Goal: Information Seeking & Learning: Learn about a topic

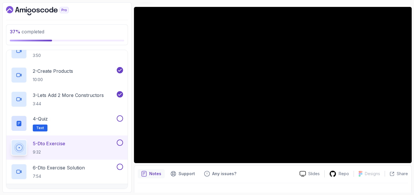
scroll to position [47, 0]
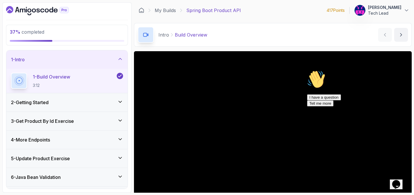
scroll to position [35, 0]
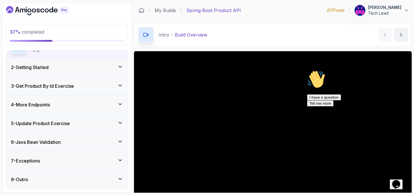
click at [79, 89] on div "3 - Get Product By Id Exercise" at bounding box center [66, 86] width 121 height 18
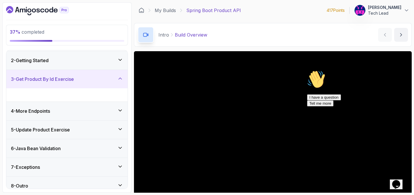
scroll to position [11, 0]
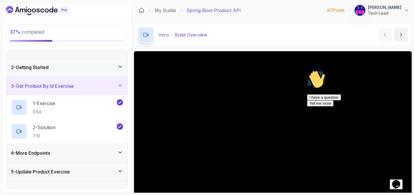
click at [66, 154] on div "4 - More Endpoints" at bounding box center [67, 152] width 112 height 7
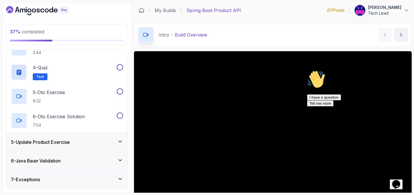
scroll to position [149, 0]
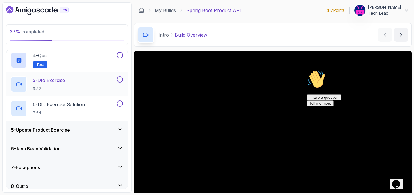
click at [57, 80] on p "5 - Dto Exercise" at bounding box center [49, 80] width 32 height 7
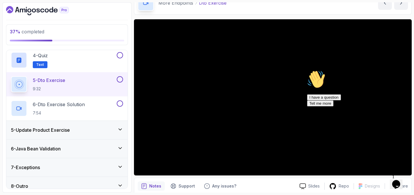
scroll to position [55, 0]
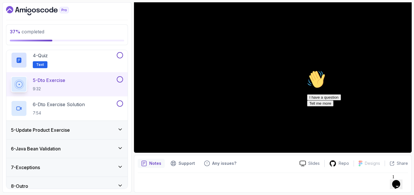
click at [319, 106] on div "I have a question Tell me more" at bounding box center [358, 100] width 103 height 12
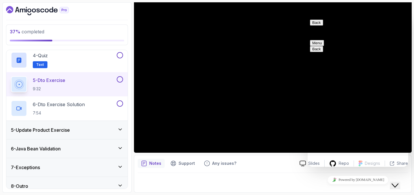
click at [316, 26] on button "Back" at bounding box center [316, 23] width 13 height 6
drag, startPoint x: 397, startPoint y: 179, endPoint x: 408, endPoint y: 192, distance: 17.3
click at [397, 182] on icon "Close Chat This icon closes the chat window." at bounding box center [394, 185] width 7 height 7
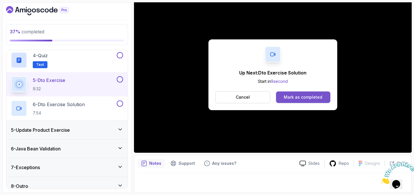
click at [303, 94] on div "Mark as completed" at bounding box center [303, 97] width 38 height 6
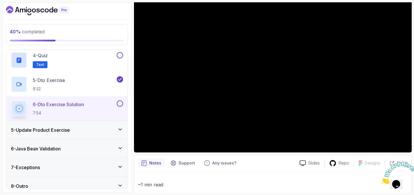
scroll to position [57, 0]
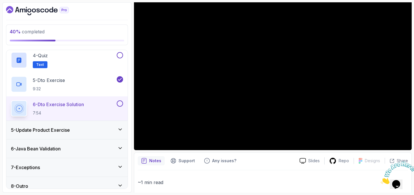
click at [88, 132] on div "5 - Update Product Exercise" at bounding box center [67, 129] width 112 height 7
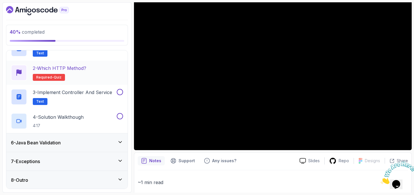
scroll to position [107, 0]
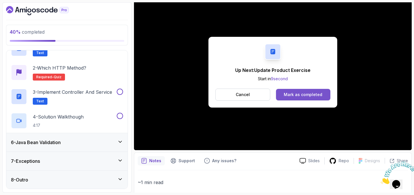
click at [289, 92] on div "Mark as completed" at bounding box center [303, 95] width 38 height 6
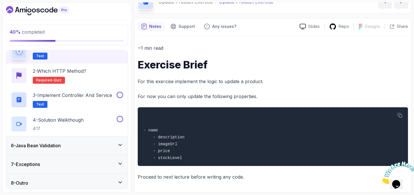
scroll to position [34, 0]
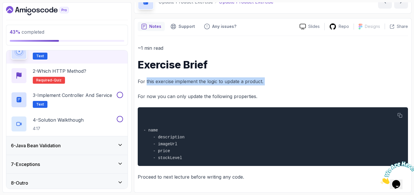
drag, startPoint x: 145, startPoint y: 80, endPoint x: 275, endPoint y: 88, distance: 129.5
click at [275, 87] on div "~1 min read Exercise Brief For this exercise implement the logic to update a pr…" at bounding box center [273, 112] width 270 height 137
click at [275, 88] on div "~1 min read Exercise Brief For this exercise implement the logic to update a pr…" at bounding box center [273, 112] width 270 height 137
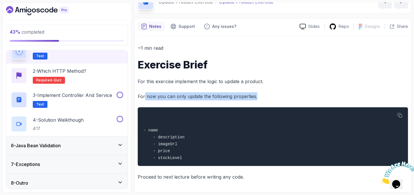
drag, startPoint x: 144, startPoint y: 96, endPoint x: 274, endPoint y: 94, distance: 130.5
click at [274, 94] on p "For now you can only update the following properties." at bounding box center [273, 96] width 270 height 8
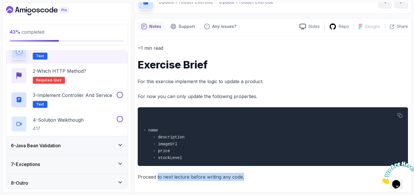
drag, startPoint x: 156, startPoint y: 178, endPoint x: 271, endPoint y: 178, distance: 115.2
click at [271, 178] on p "Proceed to next lecture before writing any code." at bounding box center [273, 177] width 270 height 8
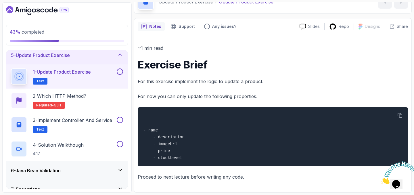
scroll to position [75, 0]
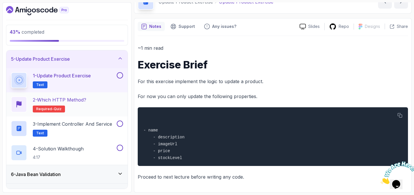
click at [78, 100] on p "2 - Which HTTP Method?" at bounding box center [59, 99] width 53 height 7
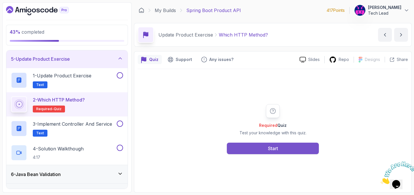
click at [271, 151] on div "Start" at bounding box center [273, 148] width 10 height 7
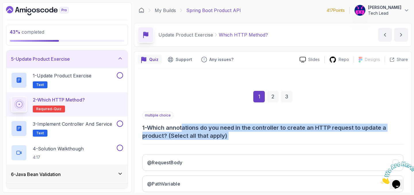
drag, startPoint x: 186, startPoint y: 126, endPoint x: 268, endPoint y: 146, distance: 84.7
click at [268, 146] on div "multiple choice 1 - Which annotations do you need in the controller to create a…" at bounding box center [272, 185] width 261 height 149
click at [278, 135] on h3 "1 - Which annotations do you need in the controller to create an HTTP request t…" at bounding box center [272, 132] width 261 height 16
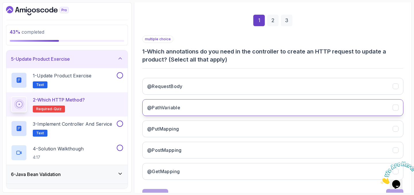
scroll to position [79, 0]
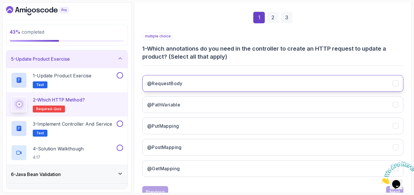
click at [200, 84] on button "@RequestBody" at bounding box center [272, 83] width 261 height 17
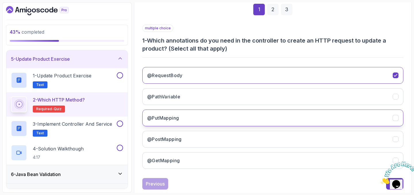
scroll to position [88, 0]
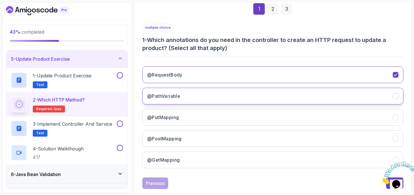
click at [217, 94] on button "@PathVariable" at bounding box center [272, 96] width 261 height 17
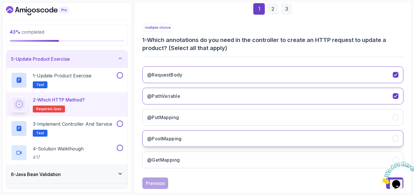
click at [210, 137] on button "@PostMapping" at bounding box center [272, 138] width 261 height 17
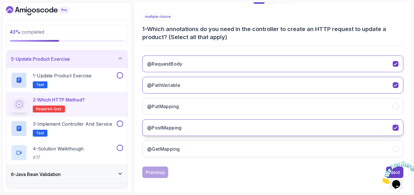
scroll to position [100, 0]
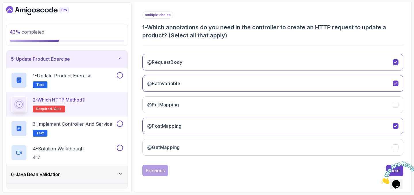
click at [380, 180] on icon "Close" at bounding box center [380, 182] width 0 height 5
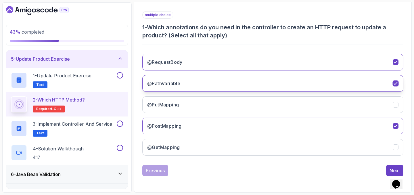
click at [395, 85] on icon "@PathVariable" at bounding box center [395, 83] width 5 height 5
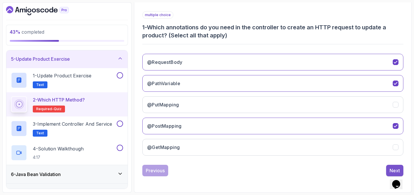
click at [395, 169] on div "Next" at bounding box center [394, 170] width 10 height 7
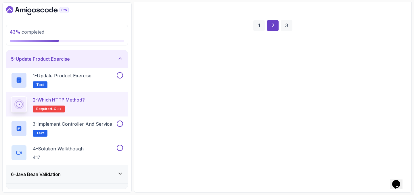
scroll to position [71, 0]
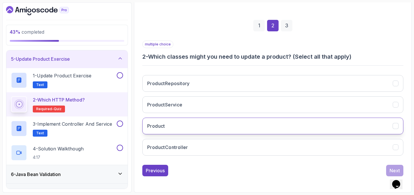
click at [231, 127] on button "Product" at bounding box center [272, 126] width 261 height 17
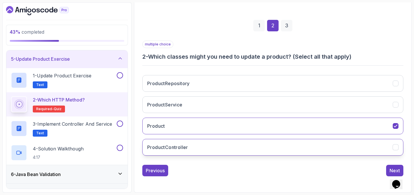
click at [251, 152] on button "ProductController" at bounding box center [272, 147] width 261 height 17
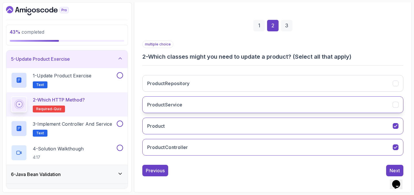
click at [253, 105] on button "ProductService" at bounding box center [272, 104] width 261 height 17
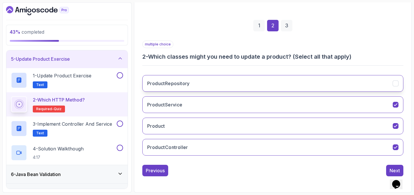
click at [256, 86] on button "ProductRepository" at bounding box center [272, 83] width 261 height 17
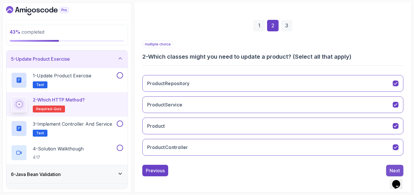
click at [394, 167] on div "Next" at bounding box center [394, 170] width 10 height 7
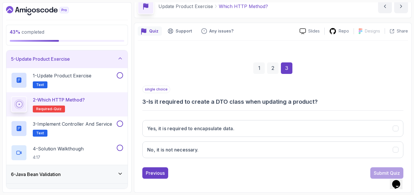
scroll to position [28, 0]
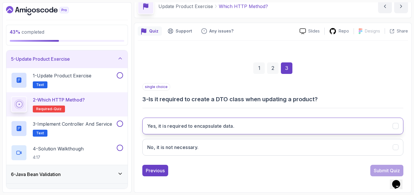
click at [236, 126] on button "Yes, it is required to encapsulate data." at bounding box center [272, 126] width 261 height 17
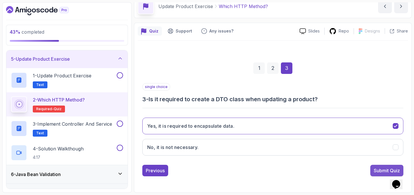
click at [386, 171] on div "Submit Quiz" at bounding box center [386, 170] width 26 height 7
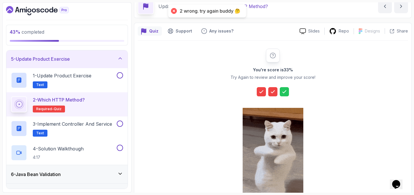
click at [270, 92] on icon at bounding box center [273, 92] width 6 height 6
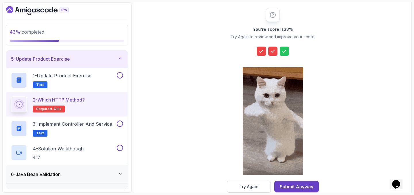
scroll to position [81, 0]
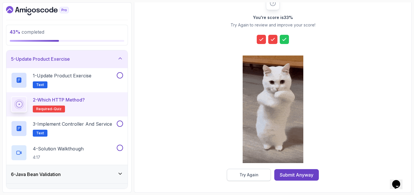
click at [250, 175] on div "Try Again" at bounding box center [248, 175] width 19 height 6
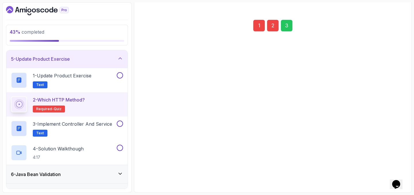
scroll to position [71, 0]
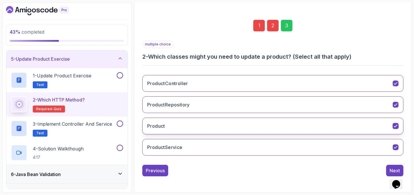
click at [396, 127] on icon "Product" at bounding box center [395, 125] width 5 height 5
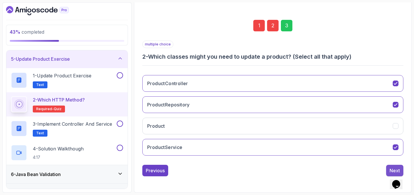
click at [396, 168] on div "Next" at bounding box center [394, 170] width 10 height 7
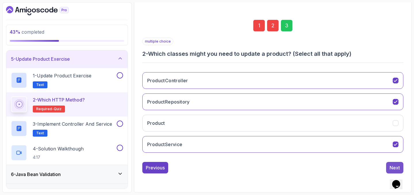
scroll to position [28, 0]
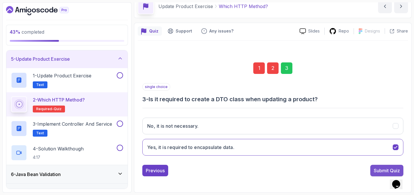
click at [386, 172] on div "Submit Quiz" at bounding box center [386, 170] width 26 height 7
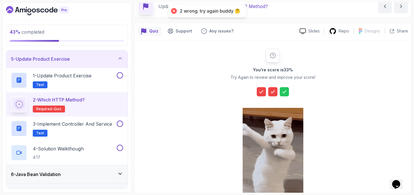
click at [259, 92] on icon at bounding box center [260, 91] width 3 height 2
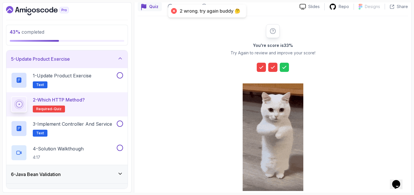
scroll to position [81, 0]
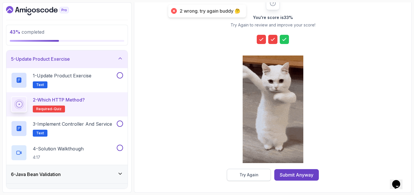
click at [252, 173] on div "Try Again" at bounding box center [248, 175] width 19 height 6
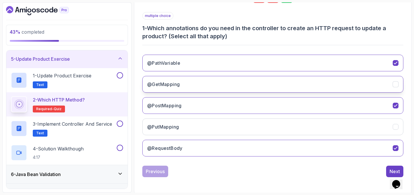
scroll to position [100, 0]
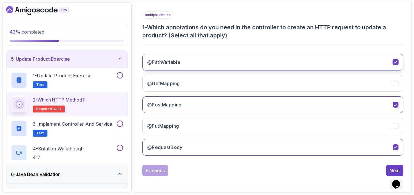
click at [397, 61] on icon "@PathVariable" at bounding box center [395, 61] width 5 height 5
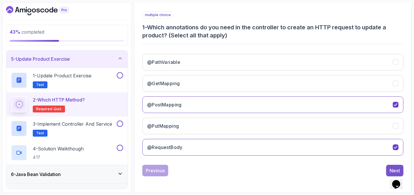
click at [389, 171] on button "Next" at bounding box center [394, 170] width 17 height 11
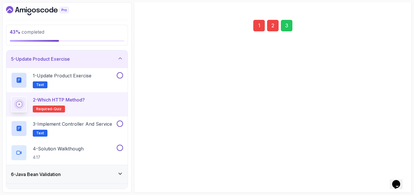
scroll to position [71, 0]
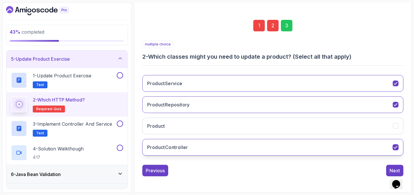
click at [394, 148] on icon "ProductController" at bounding box center [395, 147] width 3 height 2
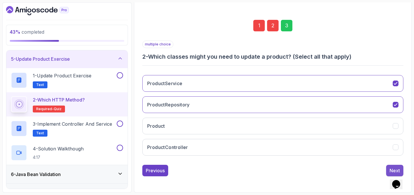
click at [393, 168] on div "Next" at bounding box center [394, 170] width 10 height 7
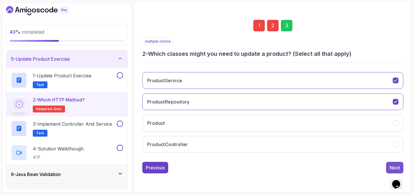
scroll to position [28, 0]
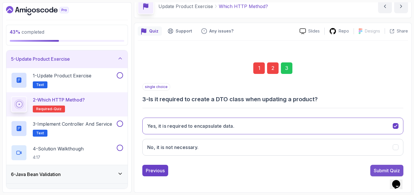
click at [377, 171] on div "Submit Quiz" at bounding box center [386, 170] width 26 height 7
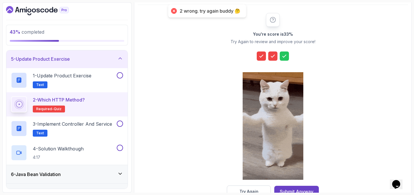
scroll to position [81, 0]
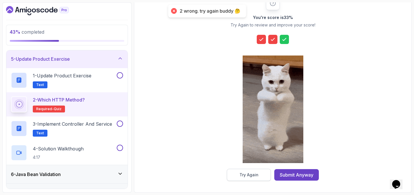
click at [248, 176] on div "Try Again" at bounding box center [248, 175] width 19 height 6
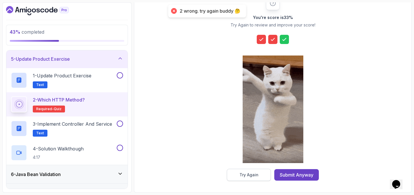
scroll to position [28, 0]
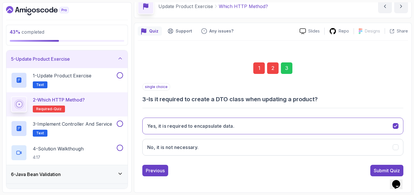
click at [256, 71] on div "1" at bounding box center [258, 67] width 11 height 11
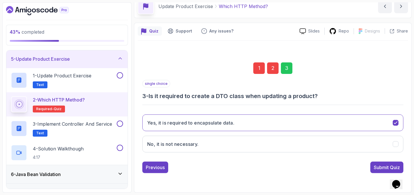
scroll to position [81, 0]
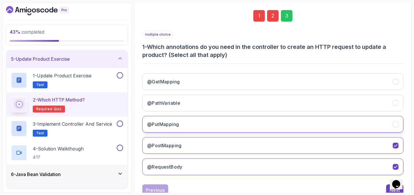
click at [297, 128] on button "@PutMapping" at bounding box center [272, 124] width 261 height 17
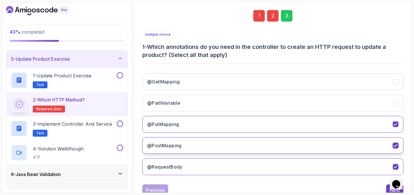
click at [393, 145] on icon "@PostMapping" at bounding box center [395, 145] width 5 height 5
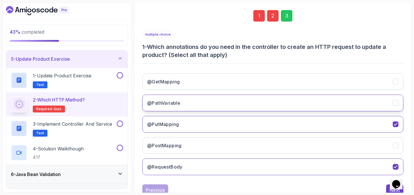
click at [397, 104] on icon "@PathVariable" at bounding box center [395, 102] width 5 height 5
click at [389, 190] on button "Next" at bounding box center [394, 189] width 17 height 11
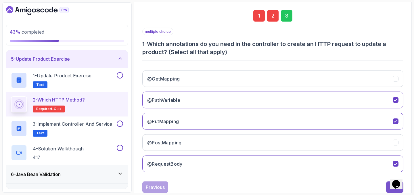
scroll to position [71, 0]
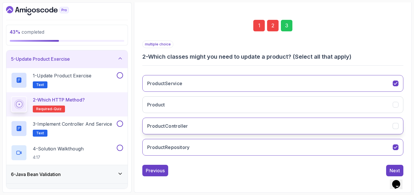
click at [396, 128] on icon "ProductController" at bounding box center [395, 125] width 5 height 5
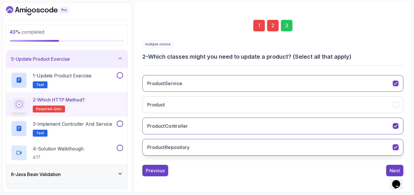
click at [396, 148] on icon "ProductRepository" at bounding box center [395, 147] width 5 height 5
click at [396, 147] on icon "ProductRepository" at bounding box center [395, 147] width 3 height 2
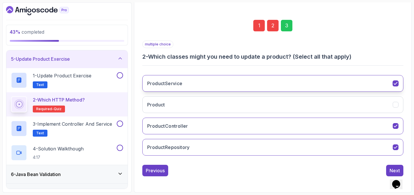
click at [397, 83] on icon "ProductService" at bounding box center [395, 83] width 5 height 5
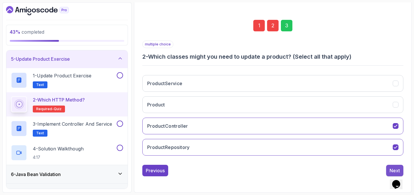
click at [390, 167] on div "Next" at bounding box center [394, 170] width 10 height 7
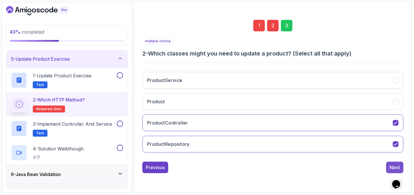
scroll to position [28, 0]
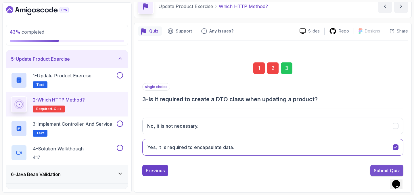
click at [389, 170] on div "Submit Quiz" at bounding box center [386, 170] width 26 height 7
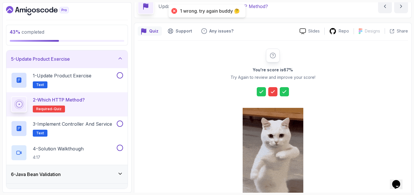
scroll to position [81, 0]
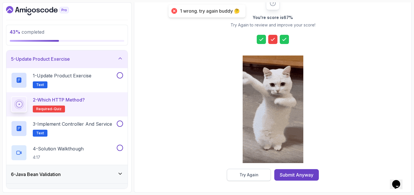
click at [244, 175] on div "Try Again" at bounding box center [248, 175] width 19 height 6
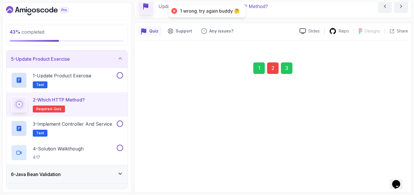
scroll to position [28, 0]
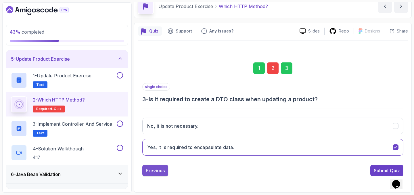
click at [153, 173] on div "Previous" at bounding box center [155, 170] width 19 height 7
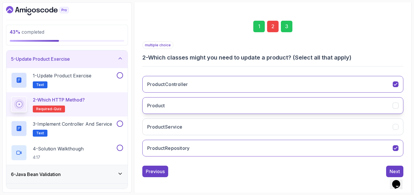
scroll to position [71, 0]
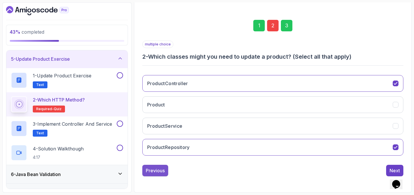
click at [158, 172] on div "Previous" at bounding box center [155, 170] width 19 height 7
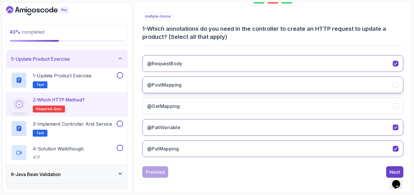
scroll to position [100, 0]
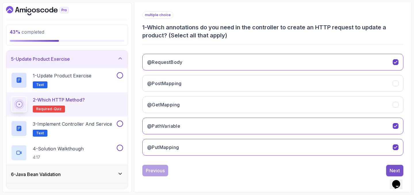
click at [392, 167] on div "Next" at bounding box center [394, 170] width 10 height 7
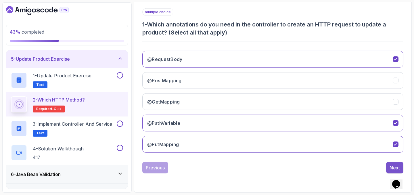
scroll to position [71, 0]
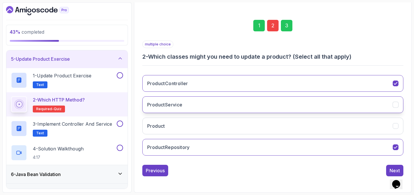
click at [395, 105] on icon "ProductService" at bounding box center [395, 104] width 3 height 2
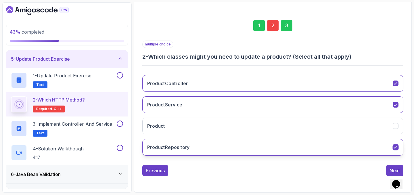
click at [396, 147] on icon "ProductRepository" at bounding box center [395, 147] width 5 height 5
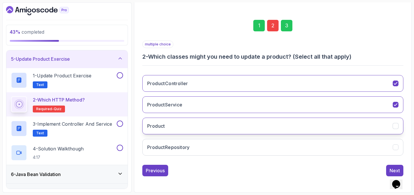
click at [396, 127] on icon "Product" at bounding box center [395, 125] width 5 height 5
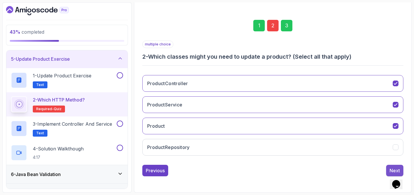
click at [392, 168] on div "Next" at bounding box center [394, 170] width 10 height 7
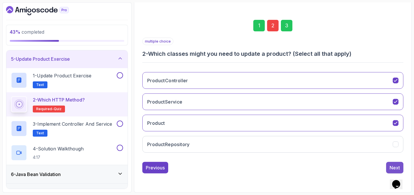
scroll to position [28, 0]
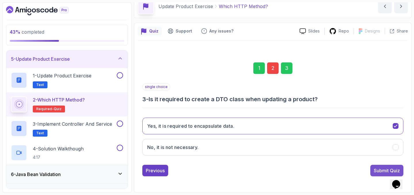
click at [386, 167] on div "Submit Quiz" at bounding box center [386, 170] width 26 height 7
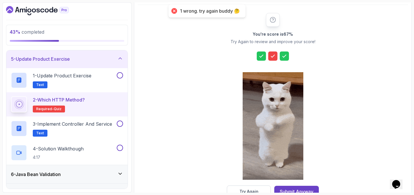
scroll to position [81, 0]
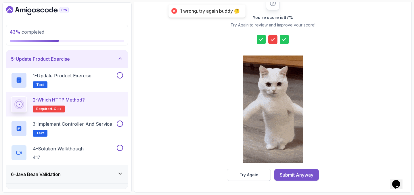
click at [304, 174] on div "Submit Anyway" at bounding box center [297, 174] width 34 height 7
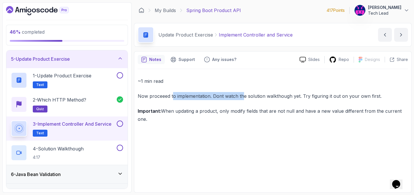
drag, startPoint x: 173, startPoint y: 96, endPoint x: 257, endPoint y: 104, distance: 84.3
click at [256, 103] on div "~1 min read Now proceeed to implementation. Dont watch the solution walkthough …" at bounding box center [273, 100] width 270 height 46
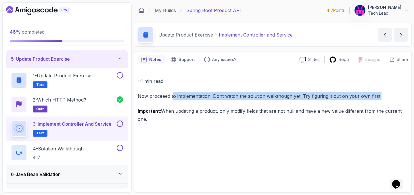
click at [281, 107] on p "Important: When updating a product, only modify fields that are not null and ha…" at bounding box center [273, 115] width 270 height 16
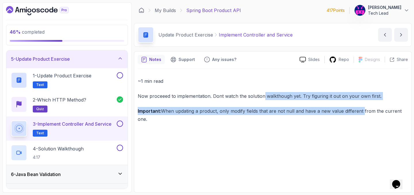
drag, startPoint x: 263, startPoint y: 94, endPoint x: 362, endPoint y: 108, distance: 100.5
click at [362, 108] on div "~1 min read Now proceeed to implementation. Dont watch the solution walkthough …" at bounding box center [273, 100] width 270 height 46
click at [362, 108] on p "Important: When updating a product, only modify fields that are not null and ha…" at bounding box center [273, 115] width 270 height 16
drag, startPoint x: 162, startPoint y: 111, endPoint x: 230, endPoint y: 124, distance: 69.3
click at [230, 124] on div "~1 min read Now proceeed to implementation. Dont watch the solution walkthough …" at bounding box center [273, 129] width 270 height 120
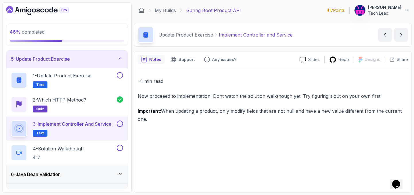
click at [257, 121] on p "Important: When updating a product, only modify fields that are not null and ha…" at bounding box center [273, 115] width 270 height 16
drag, startPoint x: 311, startPoint y: 109, endPoint x: 399, endPoint y: 127, distance: 89.0
click at [400, 126] on div "~1 min read Now proceeed to implementation. Dont watch the solution walkthough …" at bounding box center [273, 129] width 270 height 120
click at [270, 127] on div "~1 min read Now proceeed to implementation. Dont watch the solution walkthough …" at bounding box center [273, 129] width 270 height 120
drag, startPoint x: 186, startPoint y: 111, endPoint x: 273, endPoint y: 123, distance: 87.6
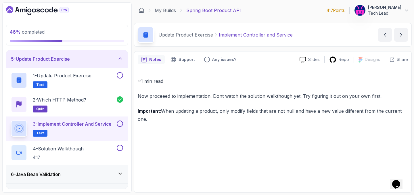
click at [272, 123] on p "Important: When updating a product, only modify fields that are not null and ha…" at bounding box center [273, 115] width 270 height 16
click at [273, 123] on div "~1 min read Now proceeed to implementation. Dont watch the solution walkthough …" at bounding box center [273, 129] width 270 height 120
click at [83, 76] on p "1 - Update Product Exercise" at bounding box center [62, 75] width 59 height 7
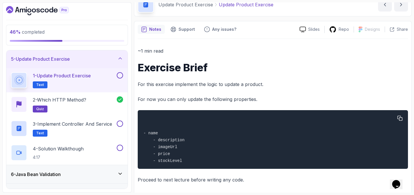
scroll to position [34, 0]
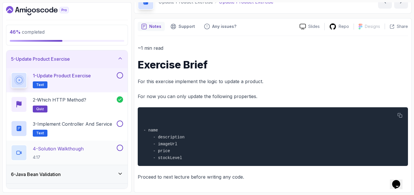
click at [56, 148] on p "4 - Solution Walkthough" at bounding box center [58, 148] width 51 height 7
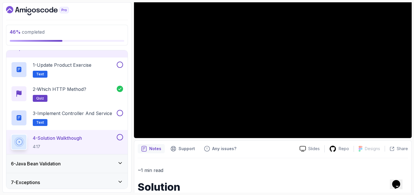
scroll to position [107, 0]
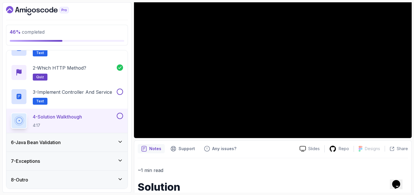
click at [53, 145] on h3 "6 - Java Bean Validation" at bounding box center [36, 142] width 50 height 7
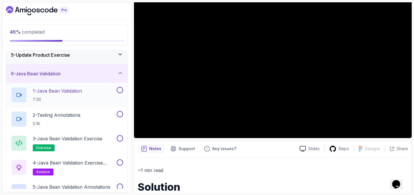
scroll to position [80, 0]
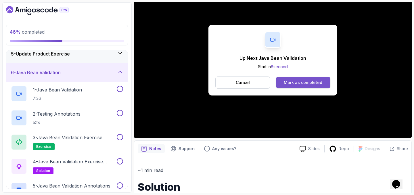
click at [301, 85] on button "Mark as completed" at bounding box center [303, 82] width 54 height 11
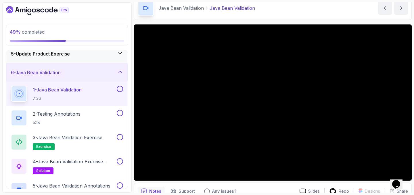
scroll to position [30, 0]
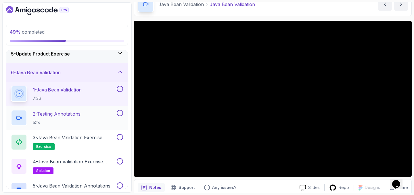
click at [63, 113] on p "2 - Testing Annotations" at bounding box center [57, 113] width 48 height 7
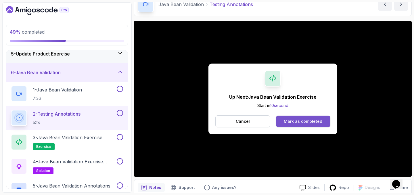
click at [313, 119] on div "Mark as completed" at bounding box center [303, 121] width 38 height 6
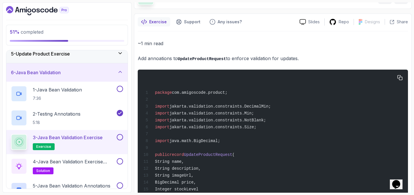
scroll to position [47, 0]
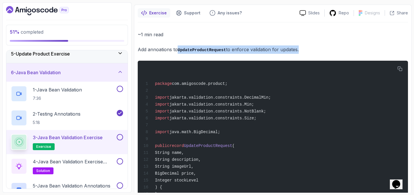
drag, startPoint x: 177, startPoint y: 49, endPoint x: 295, endPoint y: 54, distance: 118.5
click at [295, 54] on div "~1 min read Add annoations to UpdateProductRequest to enforce validation for up…" at bounding box center [273, 116] width 270 height 172
click at [309, 50] on p "Add annoations to UpdateProductRequest to enforce validation for updates." at bounding box center [273, 49] width 270 height 8
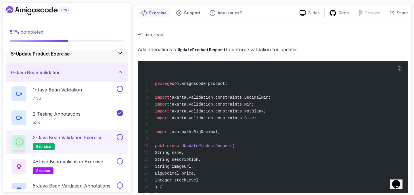
scroll to position [72, 0]
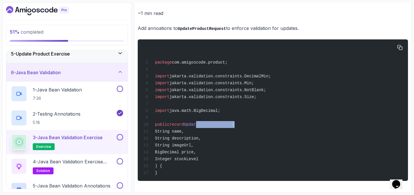
drag, startPoint x: 199, startPoint y: 121, endPoint x: 248, endPoint y: 121, distance: 48.8
click at [248, 121] on div "package com.amigoscode.product; import jakarta.validation.constraints.DecimalMi…" at bounding box center [272, 110] width 261 height 134
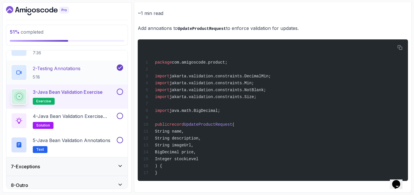
scroll to position [131, 0]
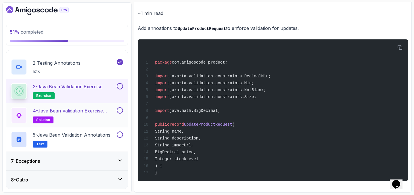
click at [81, 110] on p "4 - Java Bean Validation Exercise Solution" at bounding box center [74, 110] width 83 height 7
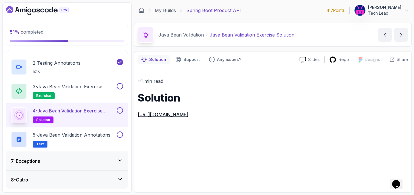
click at [188, 115] on link "https://github.com/amigoscode/java-springboot-full-stack/commit/cffbba80f348bb5…" at bounding box center [163, 114] width 51 height 6
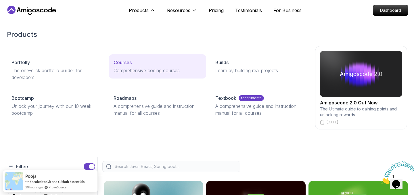
click at [146, 70] on p "Comprehensive coding courses" at bounding box center [157, 70] width 88 height 7
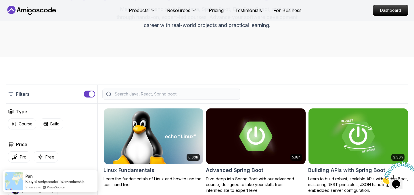
scroll to position [64, 0]
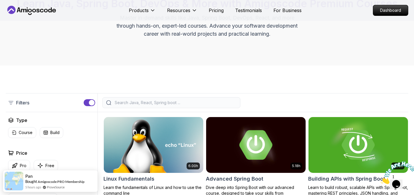
click at [188, 104] on input "search" at bounding box center [174, 103] width 123 height 6
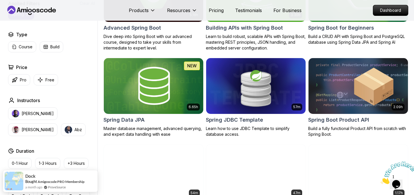
scroll to position [242, 0]
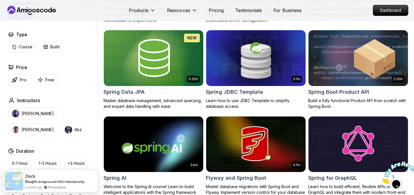
type input "spring"
click at [362, 60] on img at bounding box center [358, 58] width 104 height 58
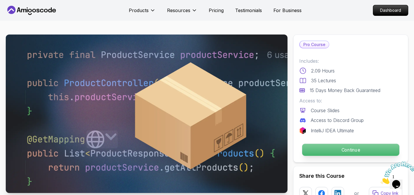
click at [343, 150] on p "Continue" at bounding box center [350, 150] width 97 height 12
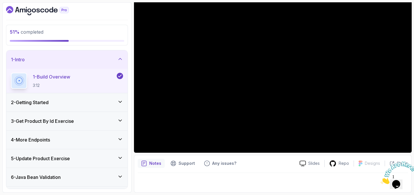
scroll to position [35, 0]
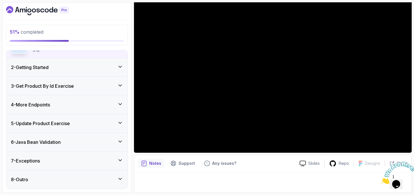
click at [70, 140] on div "6 - Java Bean Validation" at bounding box center [67, 141] width 112 height 7
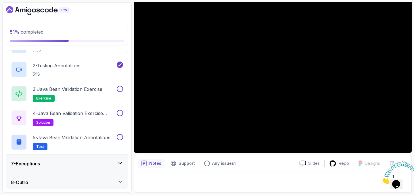
scroll to position [131, 0]
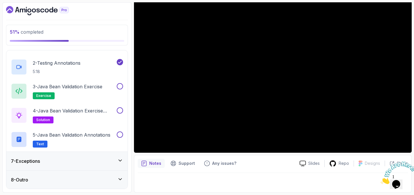
click at [61, 163] on div "7 - Exceptions" at bounding box center [67, 160] width 112 height 7
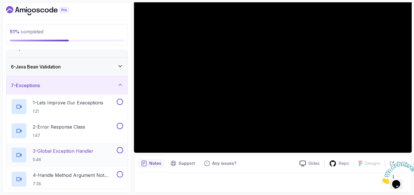
scroll to position [87, 0]
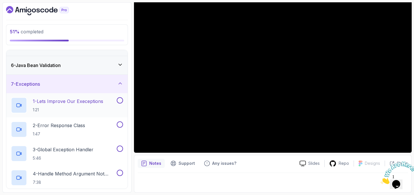
click at [93, 105] on h2 "1 - Lets Improve Our Execeptions 1:21" at bounding box center [68, 105] width 70 height 15
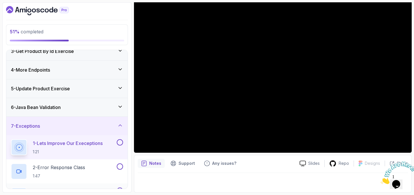
scroll to position [45, 0]
click at [122, 105] on icon at bounding box center [120, 107] width 6 height 6
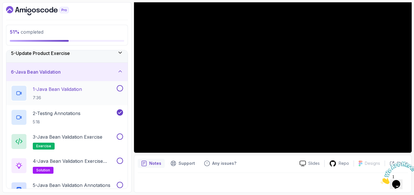
scroll to position [65, 0]
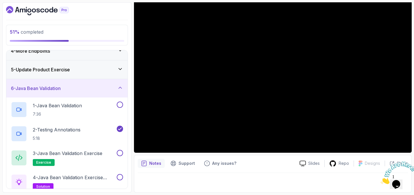
click at [120, 87] on icon at bounding box center [120, 87] width 3 height 1
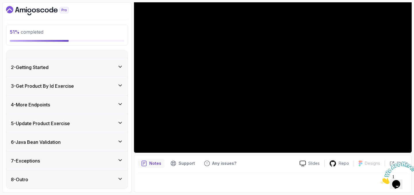
scroll to position [11, 0]
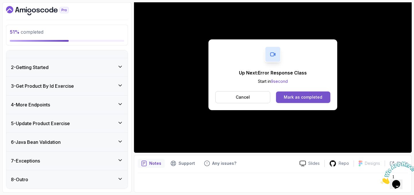
click at [301, 98] on div "Mark as completed" at bounding box center [303, 97] width 38 height 6
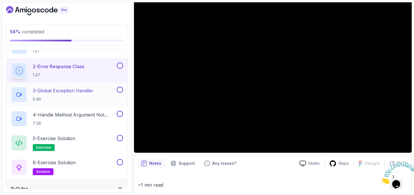
scroll to position [155, 0]
